Goal: Task Accomplishment & Management: Complete application form

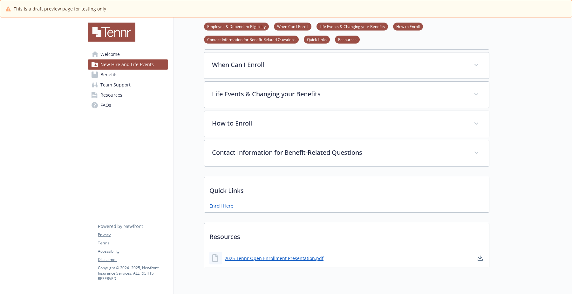
scroll to position [134, 0]
